Goal: Information Seeking & Learning: Learn about a topic

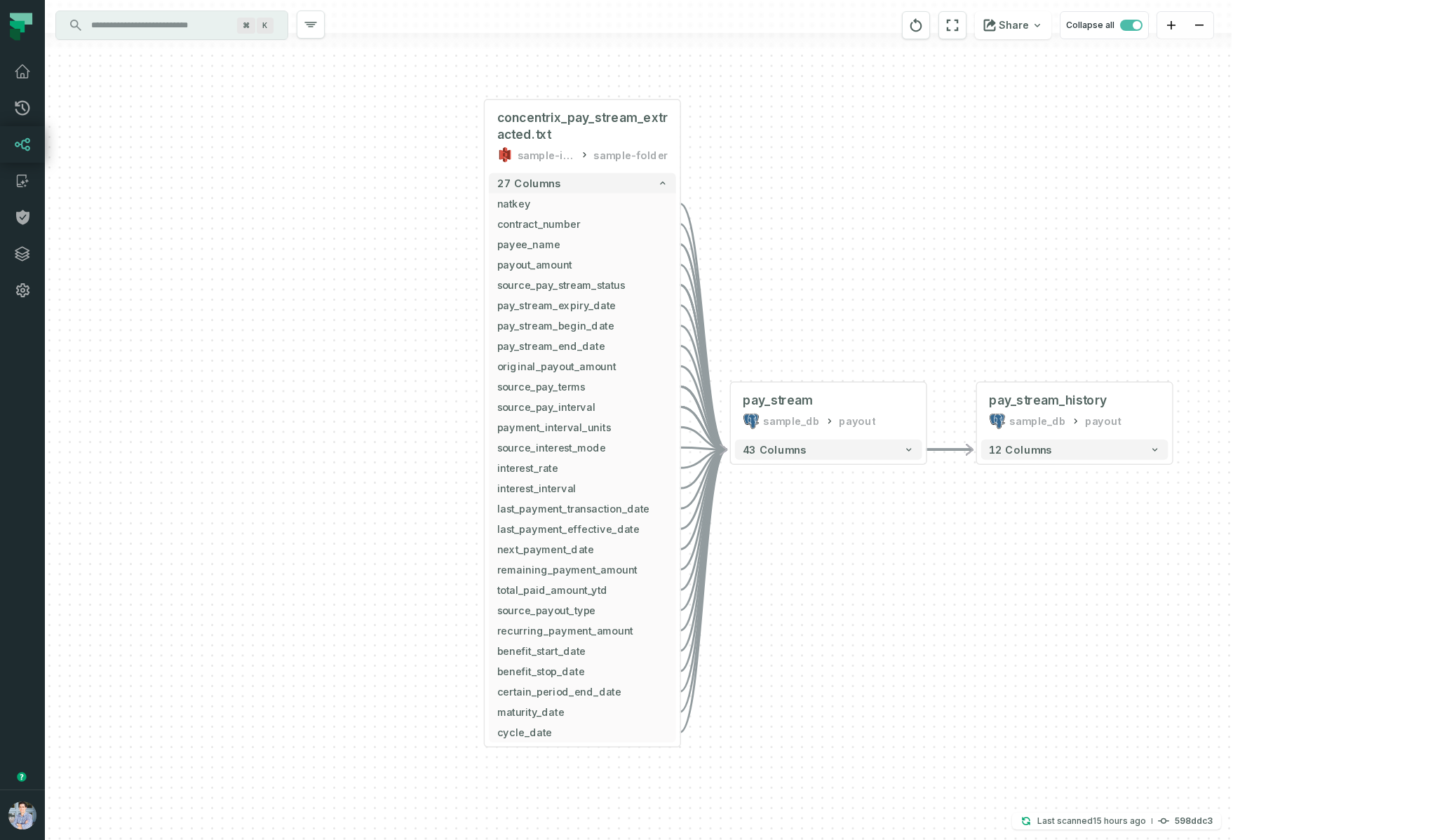
drag, startPoint x: 812, startPoint y: 174, endPoint x: 775, endPoint y: 309, distance: 140.0
click at [783, 310] on div "- pay_stream_history sample_db payout 12 columns + concentrix_pay_stream_extrac…" at bounding box center [639, 420] width 1187 height 840
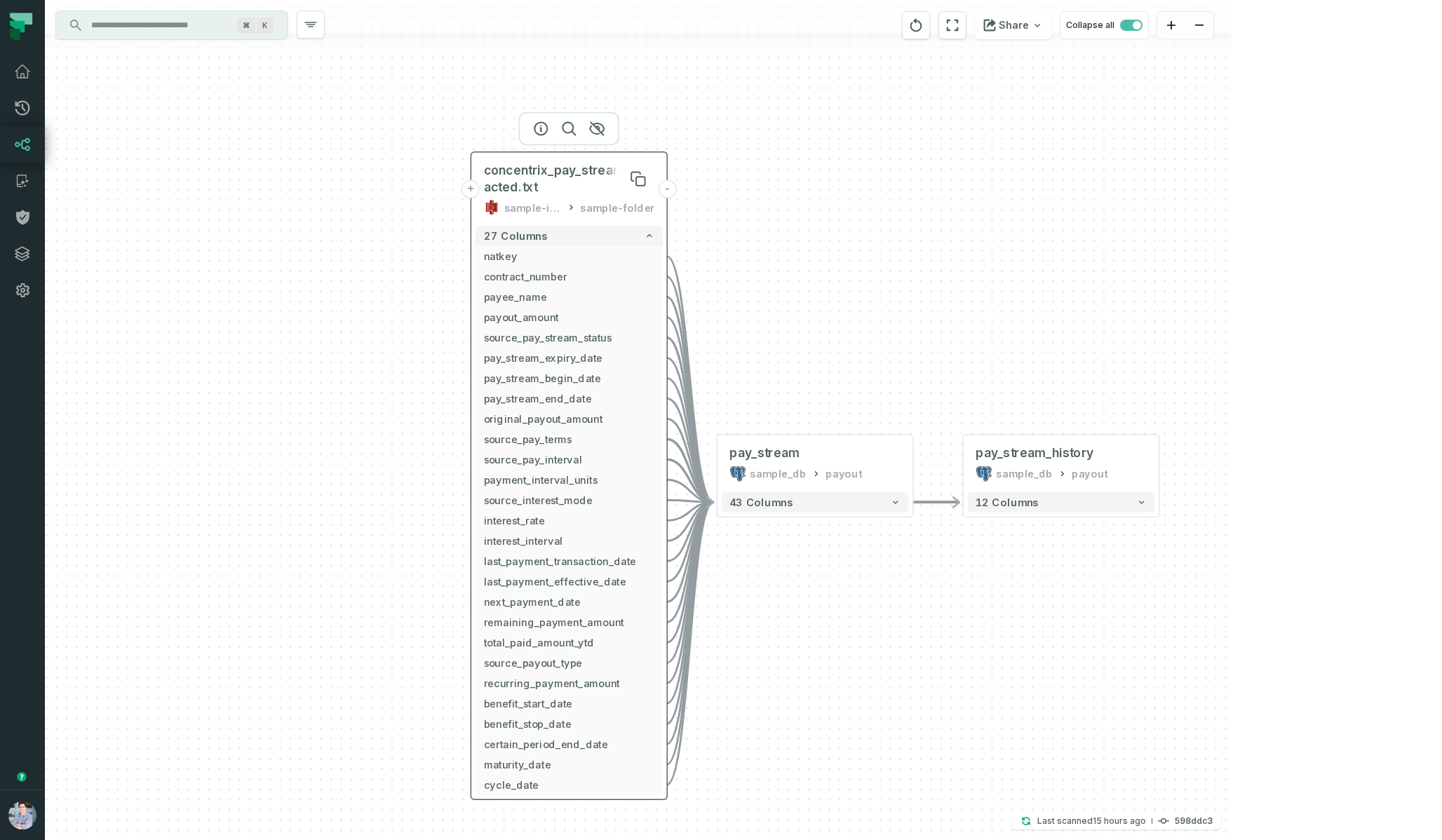
click at [603, 180] on span "concentrix_pay_stream_extracted.txt" at bounding box center [569, 179] width 171 height 32
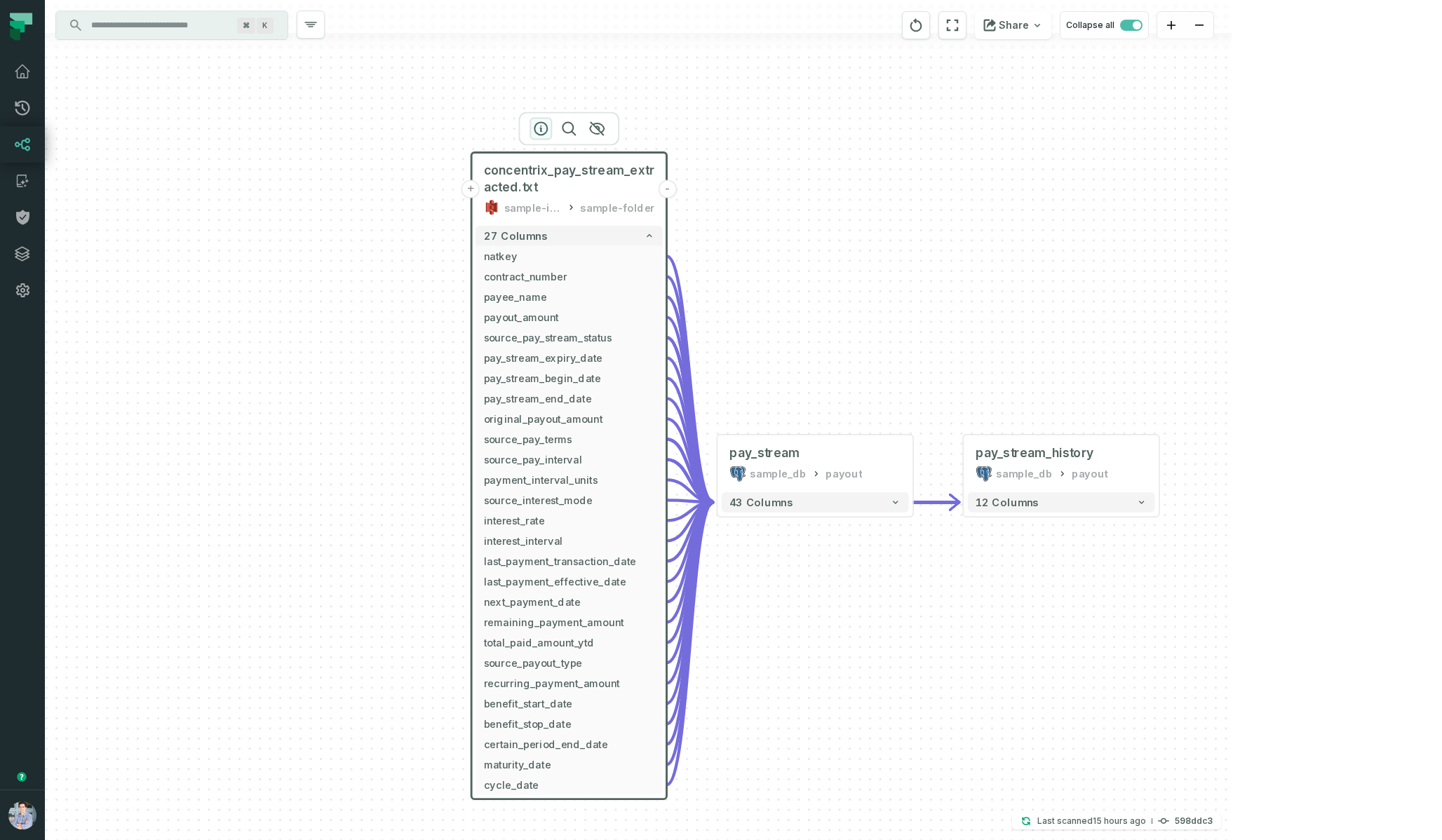
click at [536, 122] on icon "button" at bounding box center [541, 128] width 17 height 17
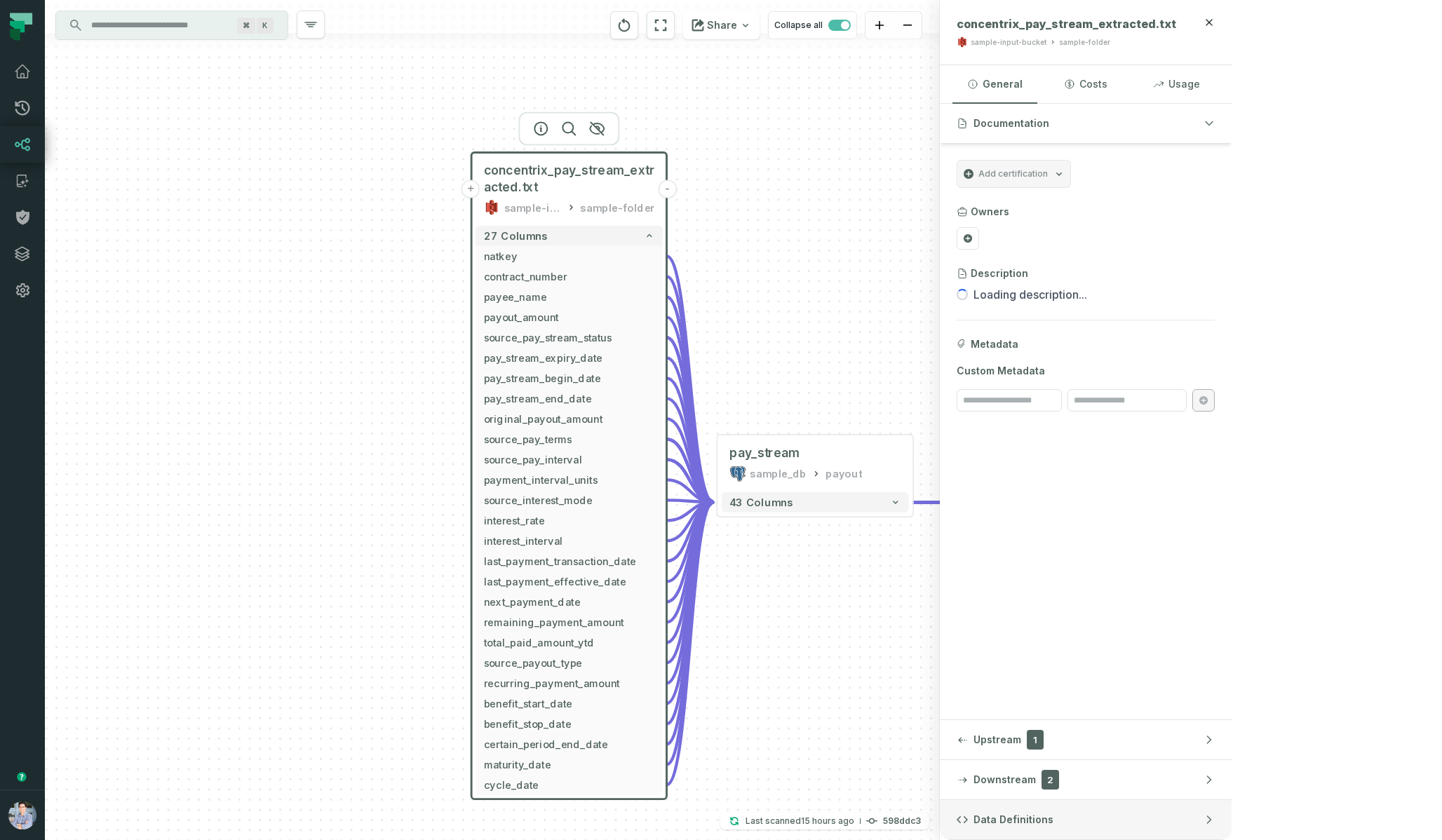
click at [1232, 820] on button "Data Definitions" at bounding box center [1086, 820] width 292 height 39
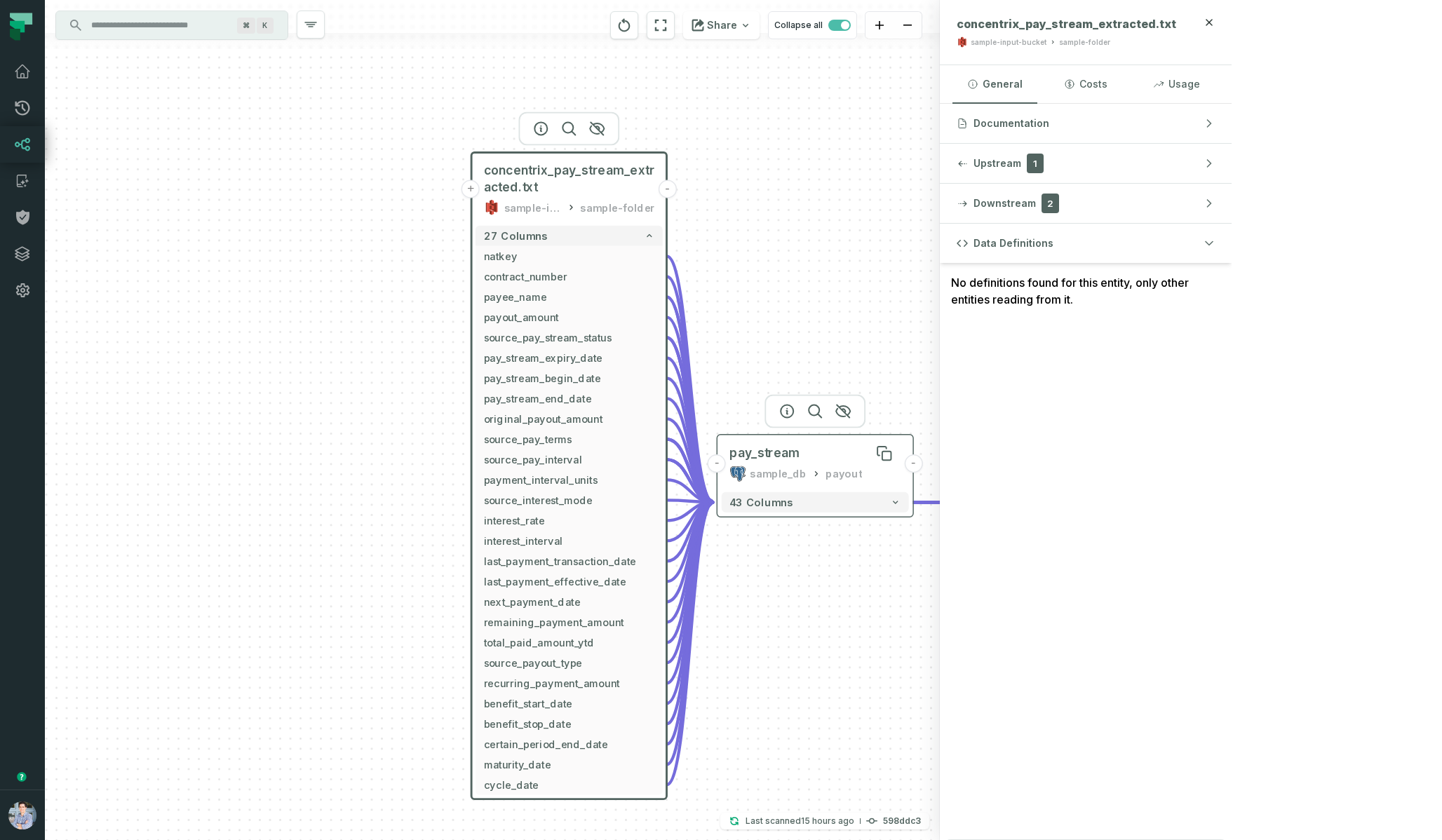
click at [821, 459] on div "pay_stream" at bounding box center [815, 453] width 171 height 16
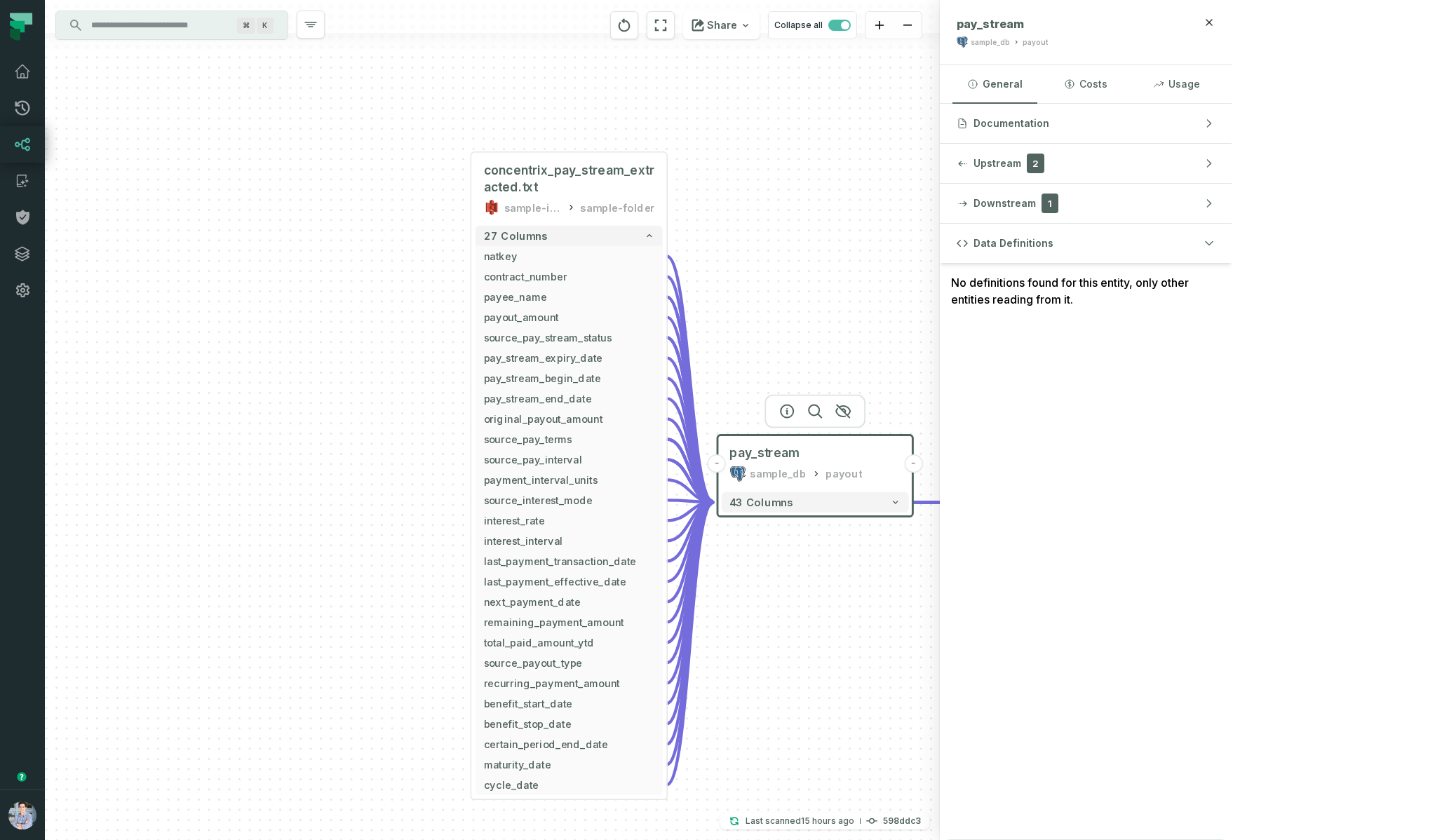
click at [1024, 469] on div "sample_db" at bounding box center [1024, 474] width 57 height 16
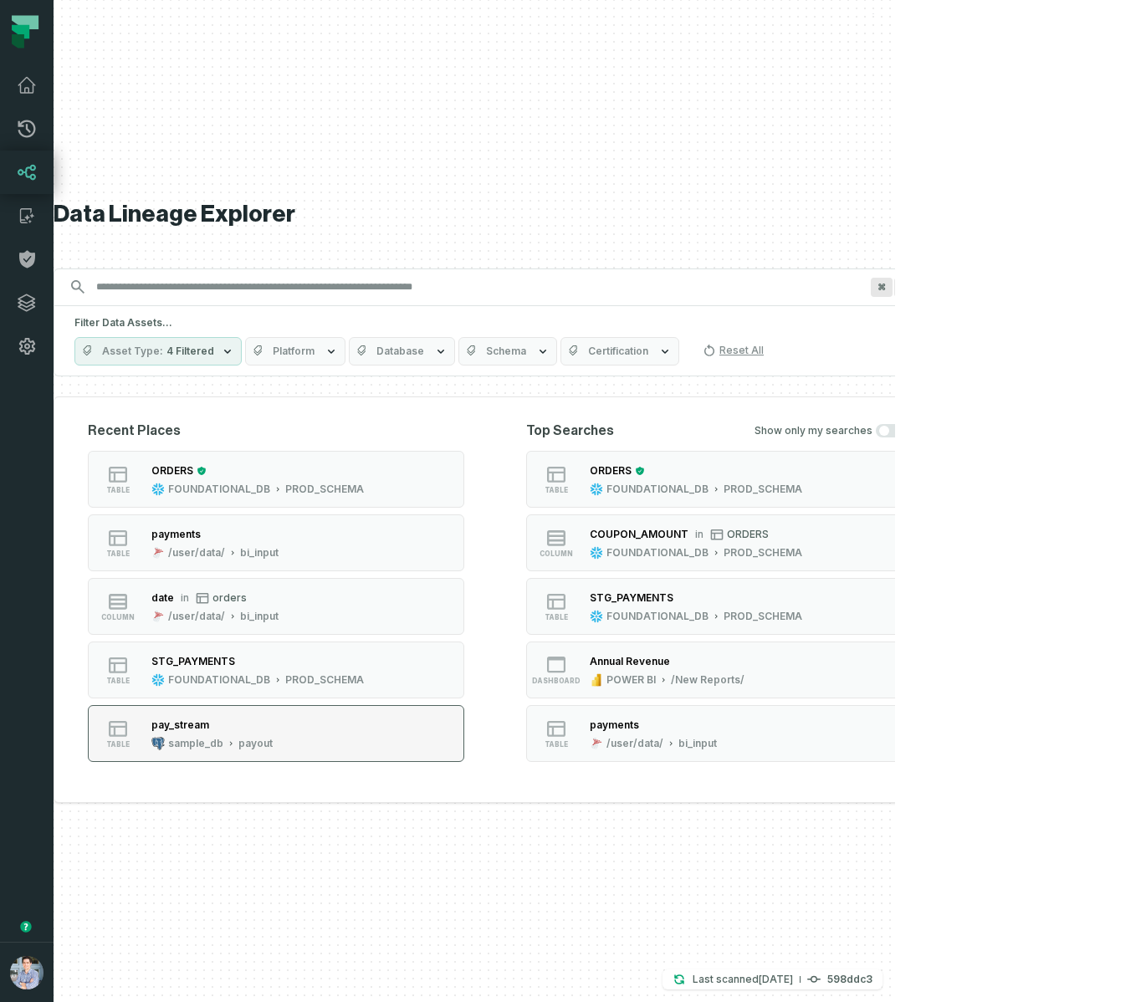
click at [273, 740] on div "sample_db payout" at bounding box center [211, 743] width 121 height 13
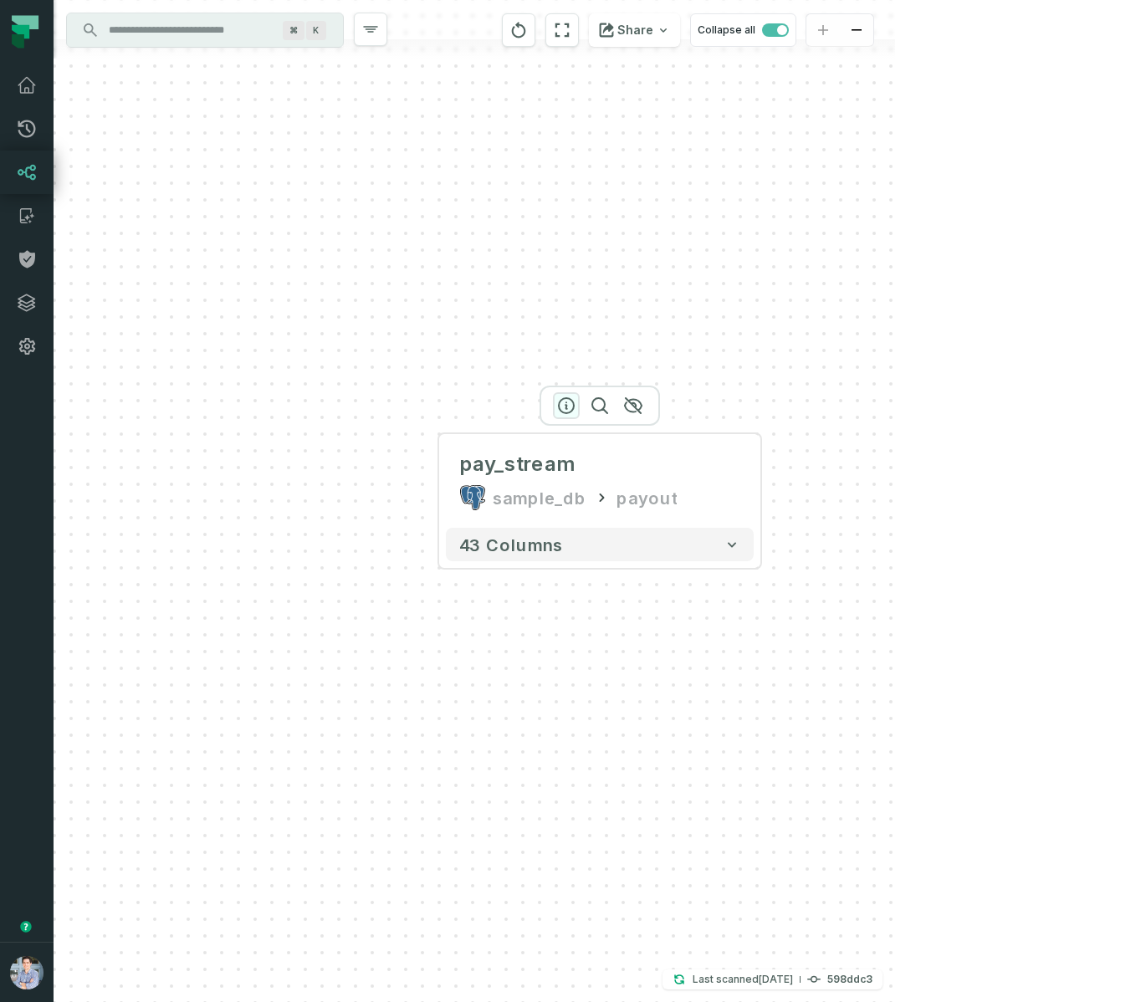
click at [571, 402] on icon "button" at bounding box center [566, 406] width 20 height 20
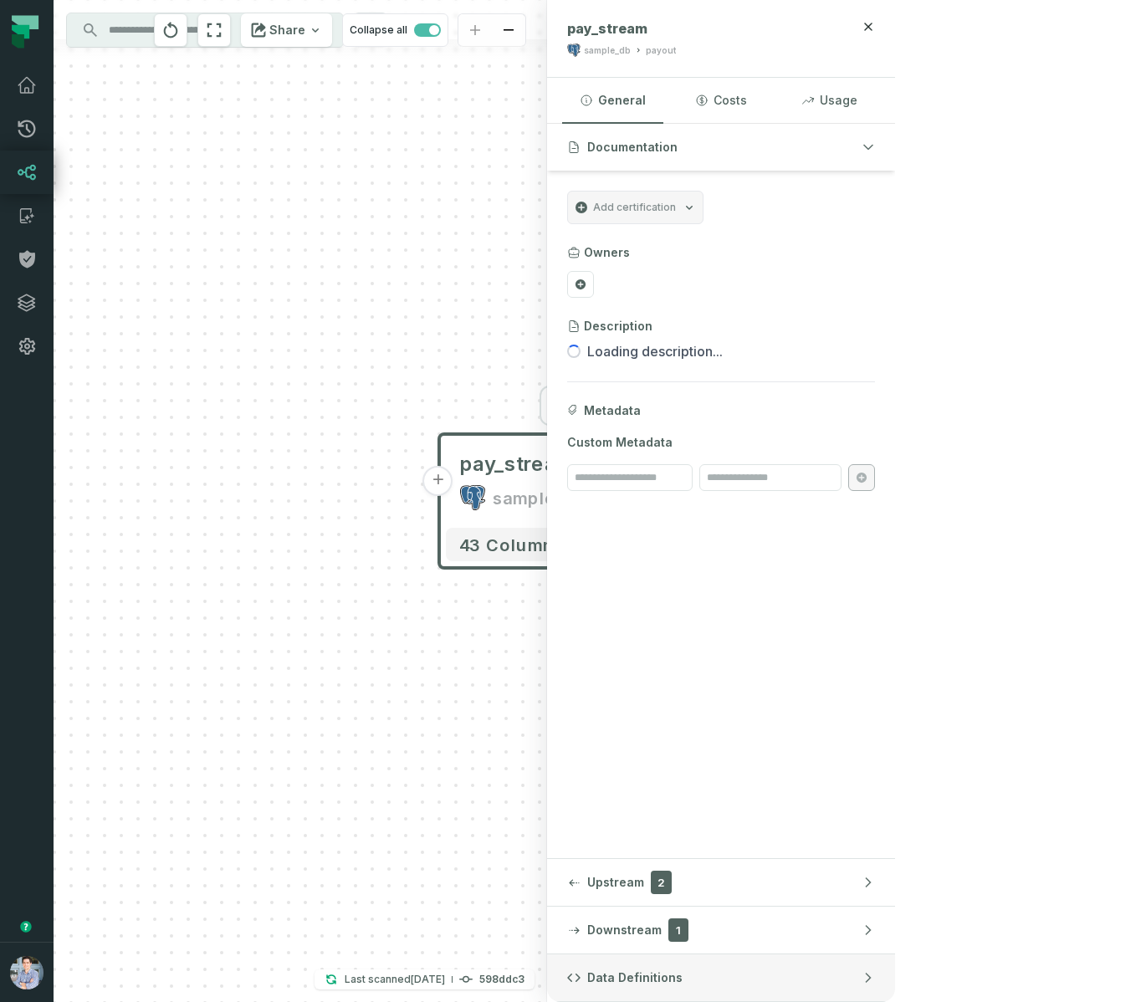
click at [842, 965] on button "Data Definitions" at bounding box center [721, 978] width 348 height 47
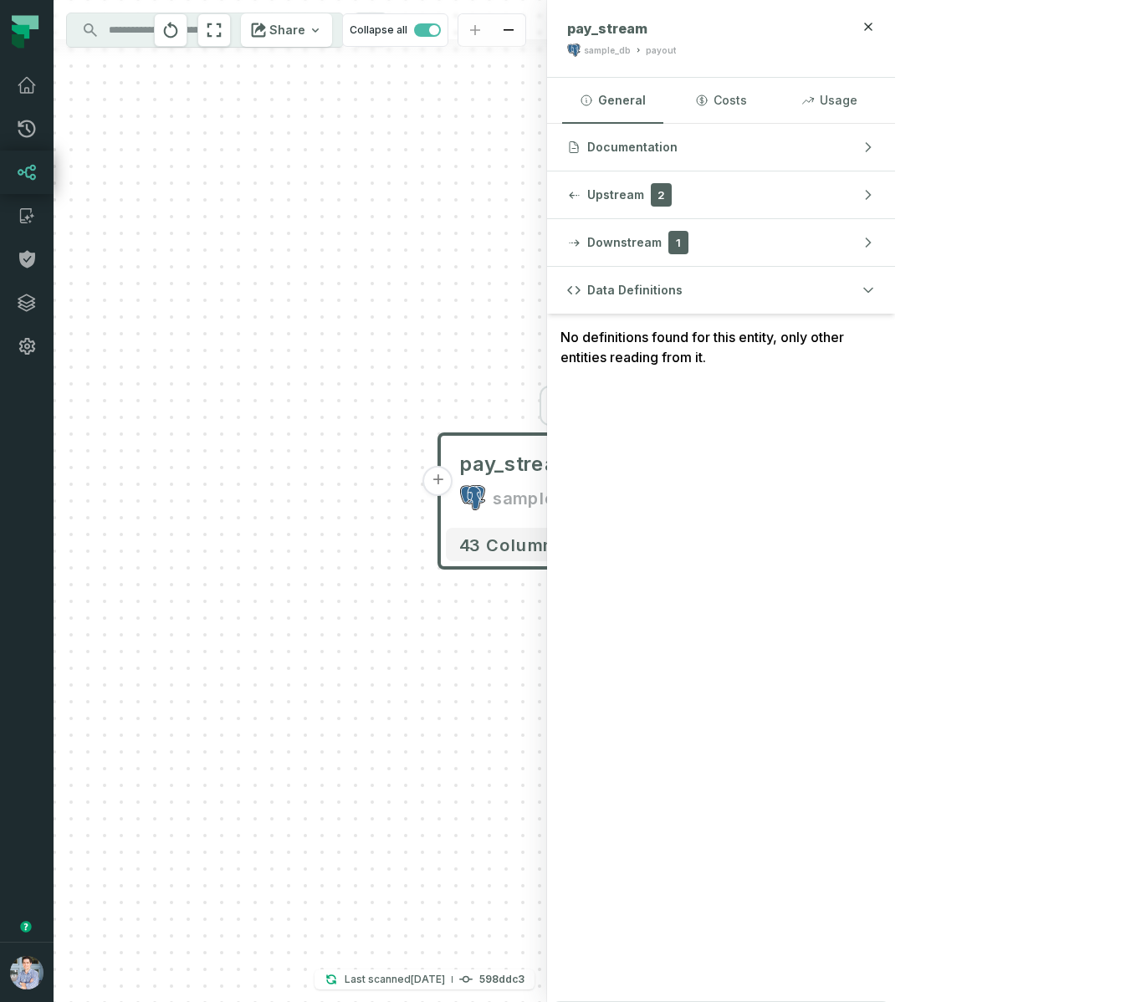
click at [438, 486] on button "+" at bounding box center [438, 481] width 30 height 30
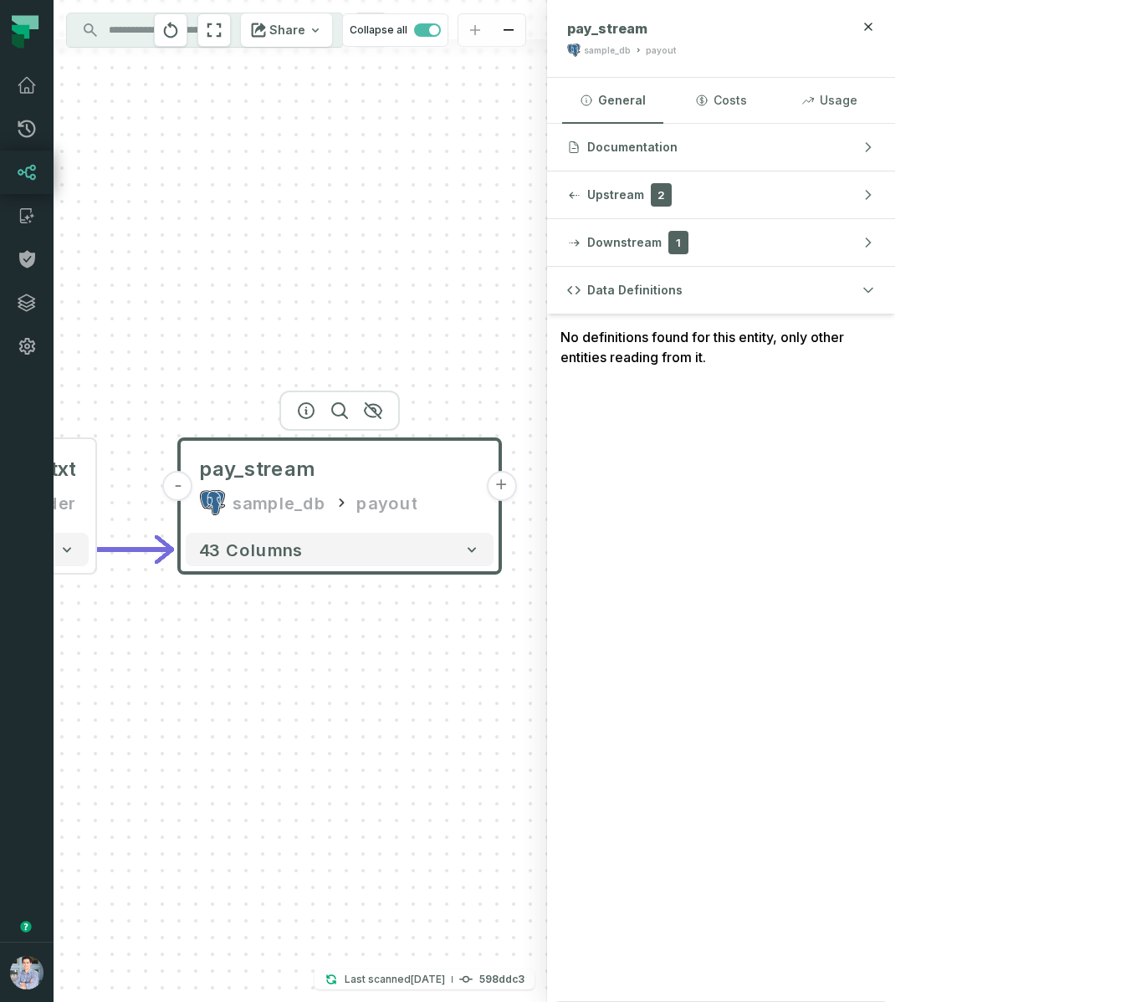
drag, startPoint x: 728, startPoint y: 404, endPoint x: 240, endPoint y: 399, distance: 487.8
click at [237, 439] on header "- pay_stream sample_db payout +" at bounding box center [339, 482] width 321 height 87
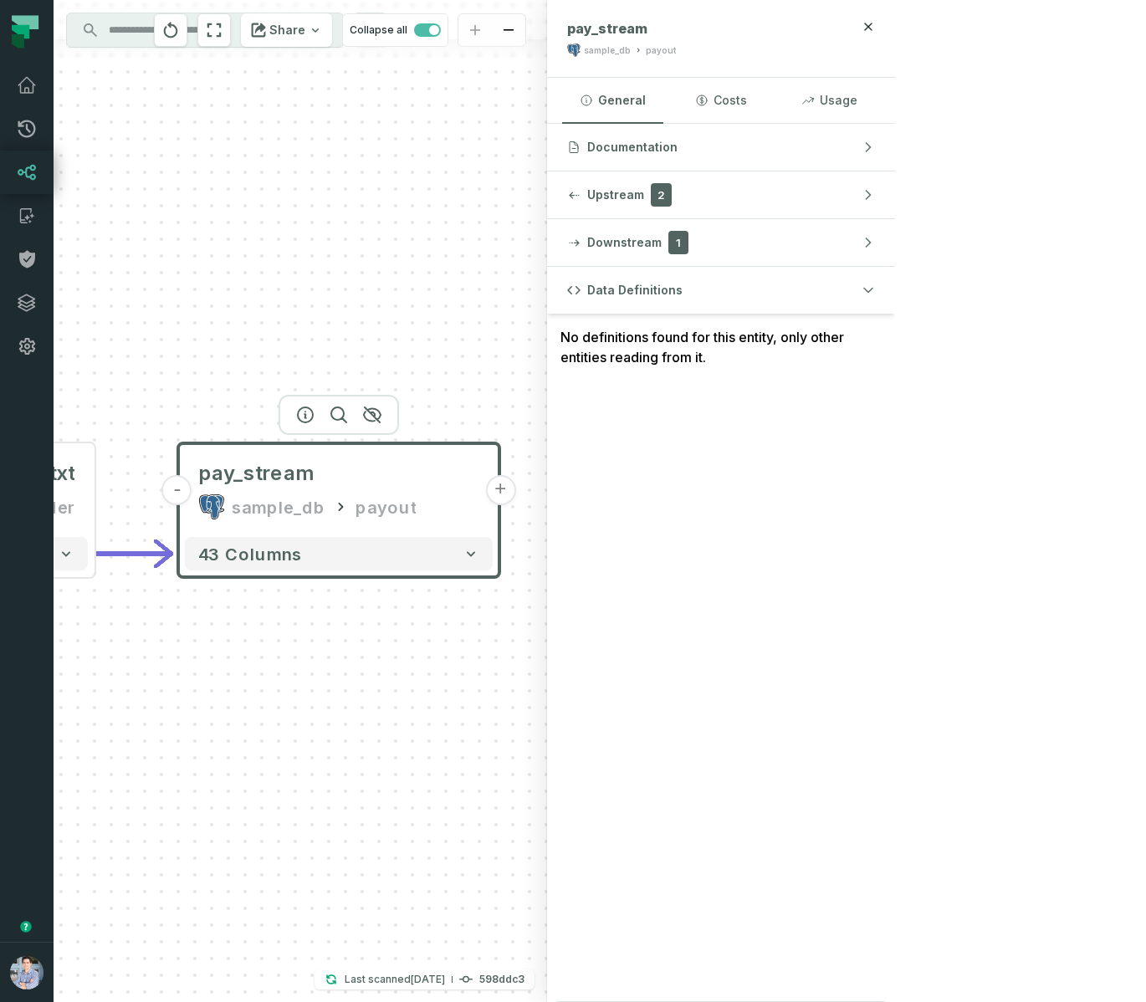
click at [505, 494] on button "+" at bounding box center [500, 490] width 30 height 30
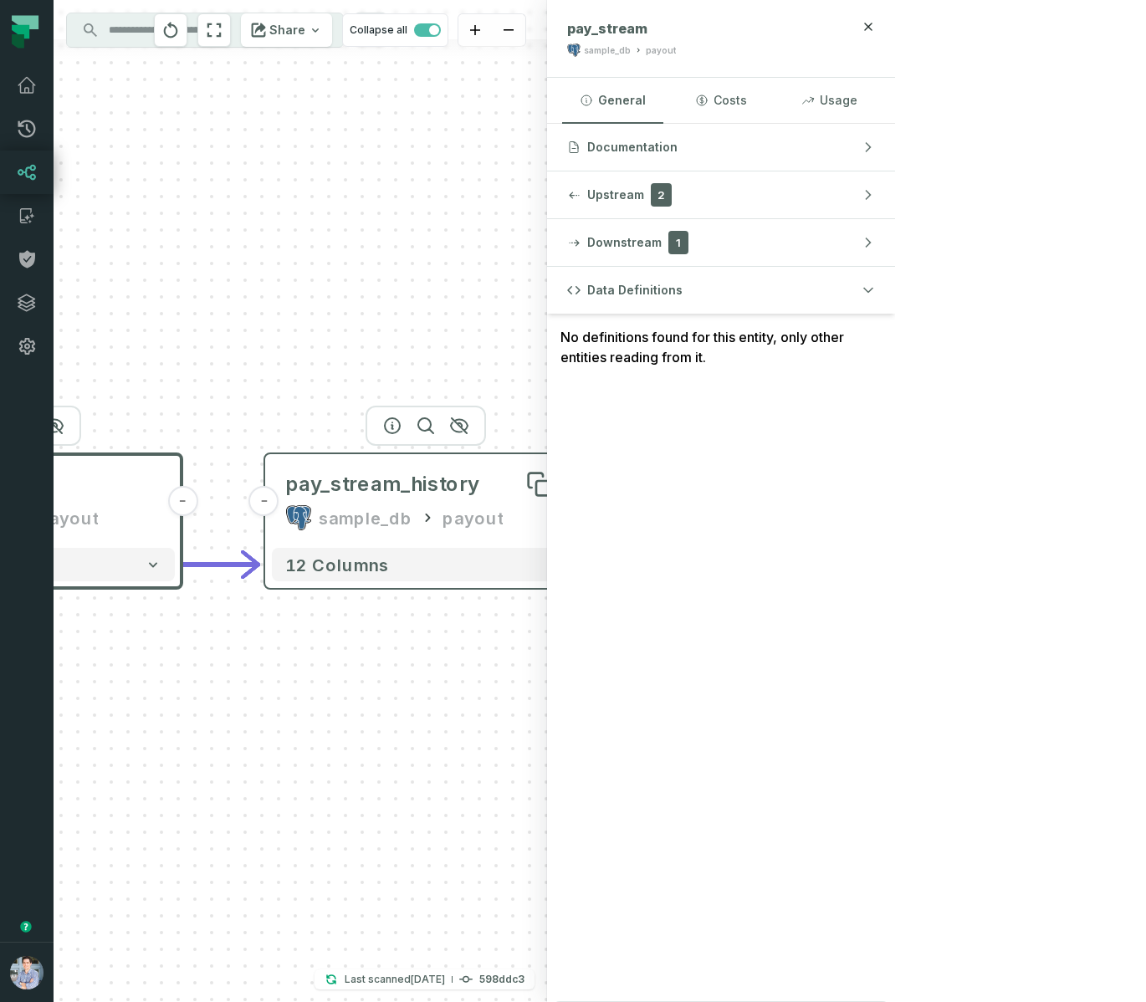
click at [427, 484] on div "pay_stream_history" at bounding box center [382, 484] width 194 height 27
